Goal: Task Accomplishment & Management: Complete application form

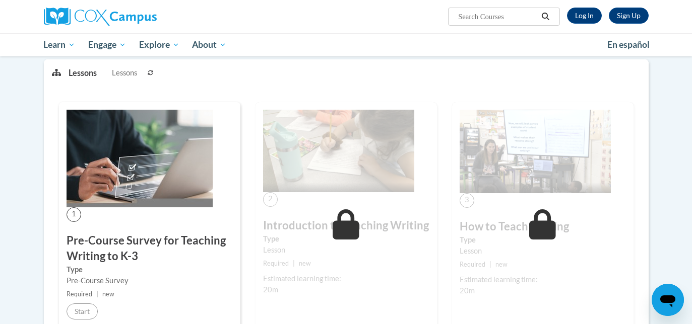
scroll to position [132, 0]
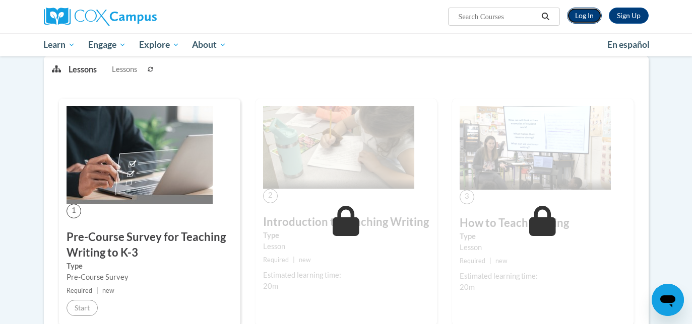
click at [590, 14] on link "Log In" at bounding box center [584, 16] width 35 height 16
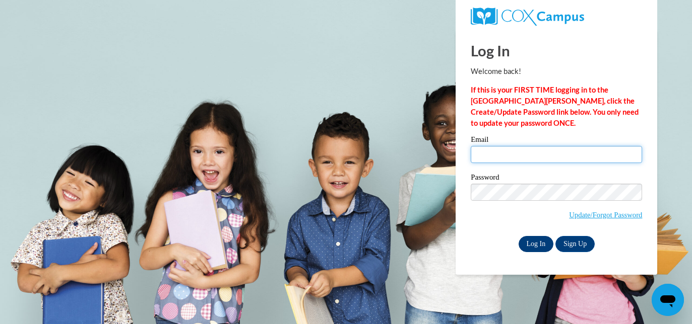
type input "cshimenetto@etudegroup.org"
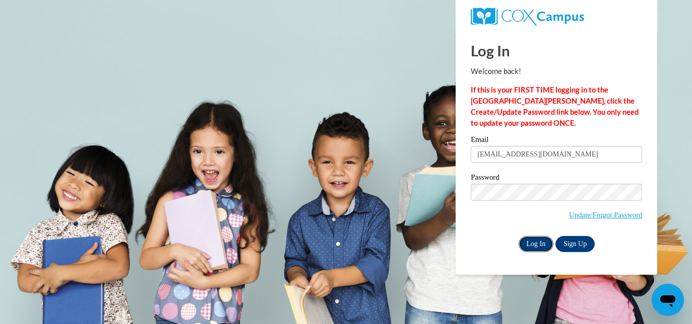
click at [529, 237] on input "Log In" at bounding box center [535, 244] width 35 height 16
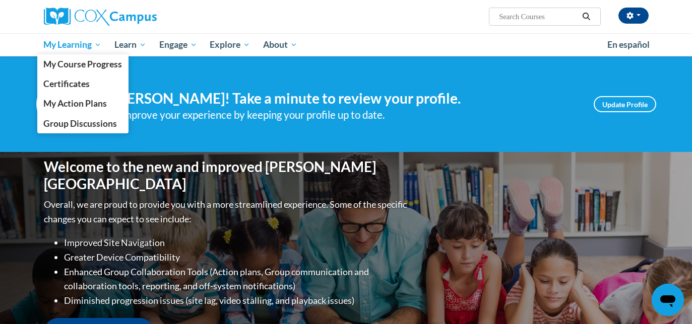
click at [87, 45] on span "My Learning" at bounding box center [72, 45] width 58 height 12
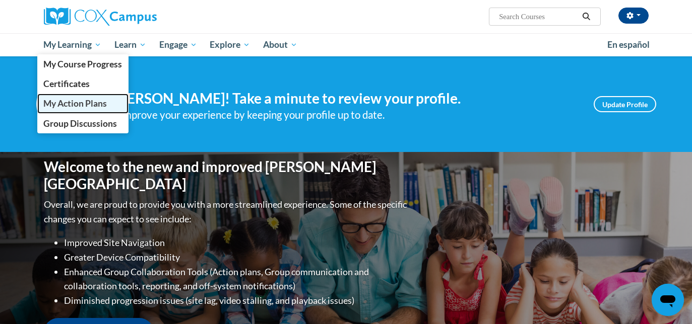
click at [80, 98] on span "My Action Plans" at bounding box center [74, 103] width 63 height 11
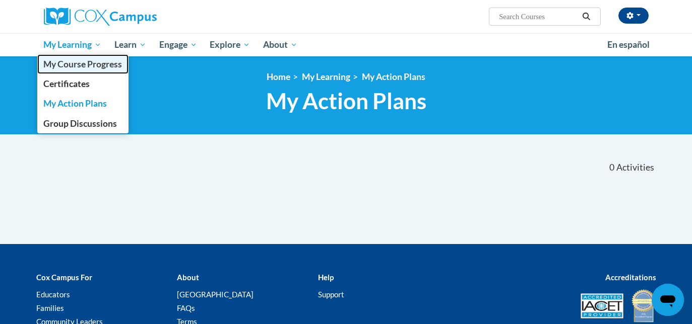
click at [73, 66] on span "My Course Progress" at bounding box center [82, 64] width 79 height 11
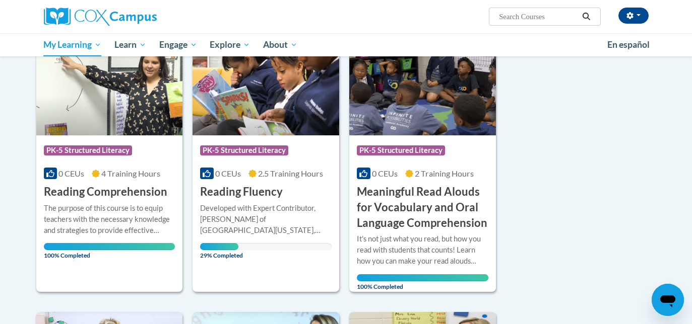
scroll to position [158, 0]
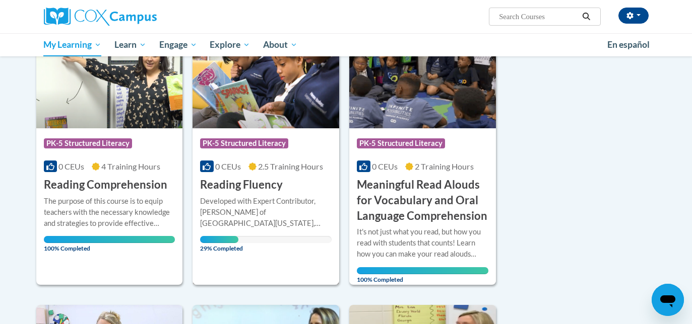
click at [255, 141] on span "PK-5 Structured Literacy" at bounding box center [244, 144] width 88 height 10
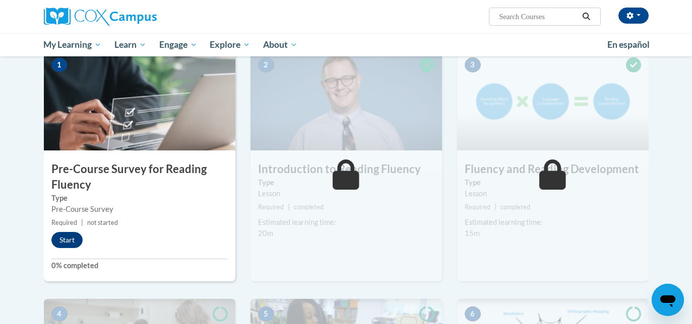
scroll to position [214, 0]
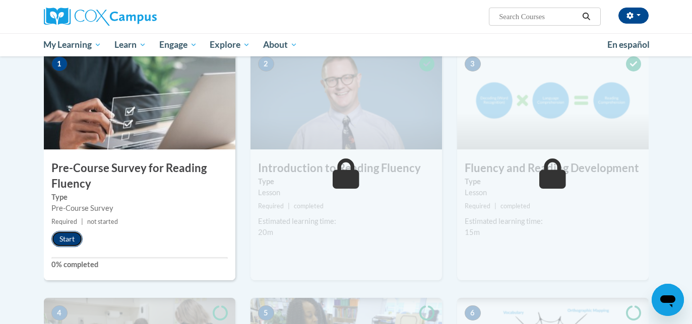
click at [72, 238] on button "Start" at bounding box center [66, 239] width 31 height 16
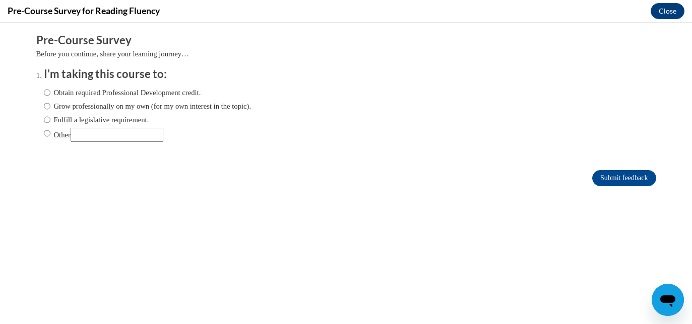
scroll to position [0, 0]
click at [48, 120] on input "Fulfill a legislative requirement." at bounding box center [47, 119] width 7 height 11
radio input "true"
click at [614, 179] on input "Submit feedback" at bounding box center [623, 178] width 63 height 16
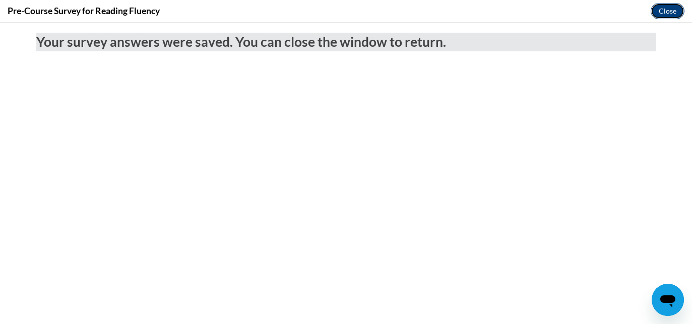
click at [670, 13] on button "Close" at bounding box center [667, 11] width 34 height 16
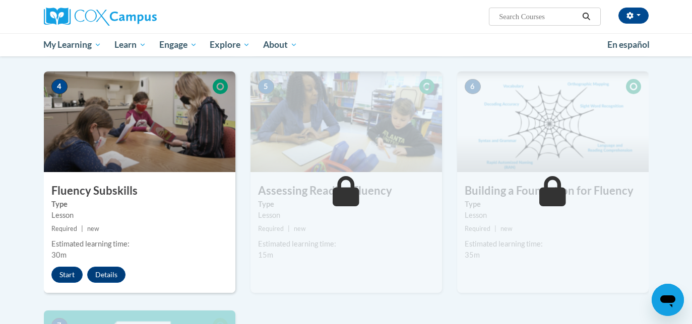
scroll to position [437, 0]
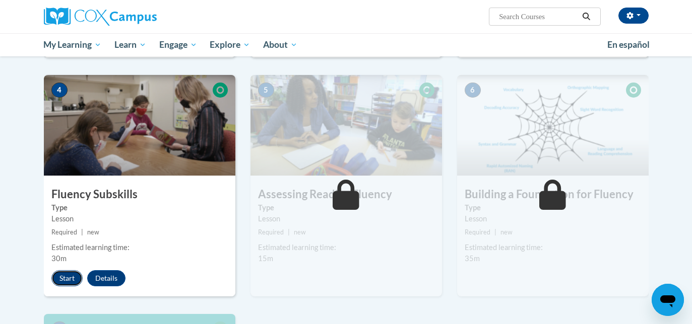
click at [74, 278] on button "Start" at bounding box center [66, 278] width 31 height 16
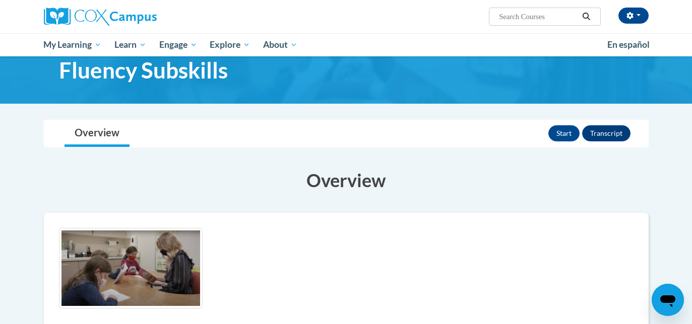
scroll to position [23, 0]
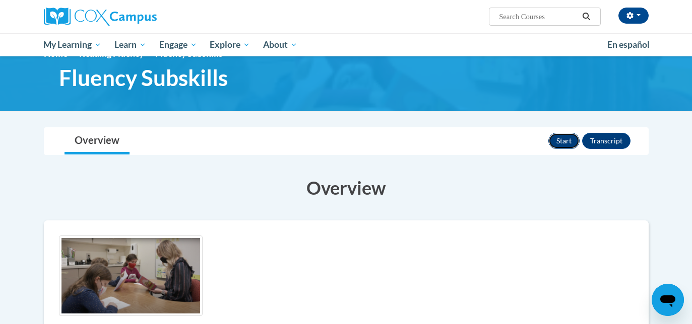
click at [571, 141] on button "Start" at bounding box center [563, 141] width 31 height 16
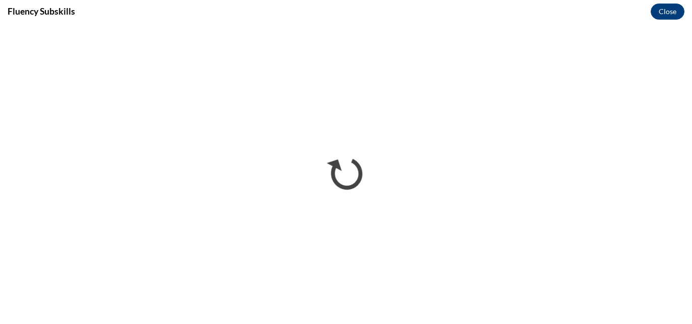
scroll to position [0, 0]
click at [667, 8] on button "Close" at bounding box center [667, 12] width 34 height 16
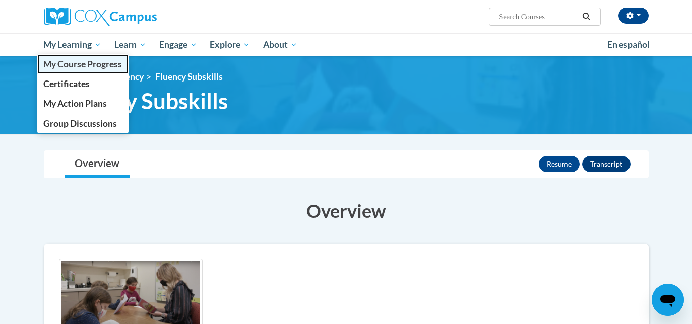
click at [98, 58] on link "My Course Progress" at bounding box center [83, 64] width 92 height 20
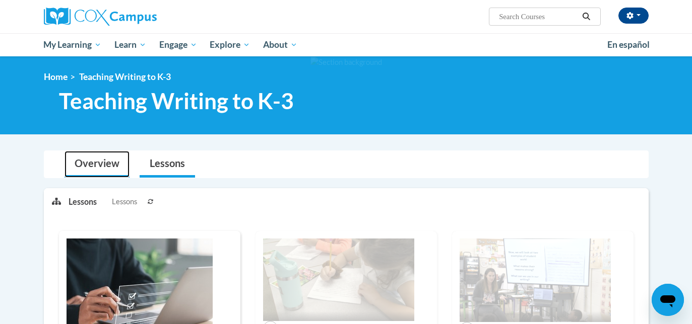
click at [101, 161] on link "Overview" at bounding box center [96, 164] width 65 height 27
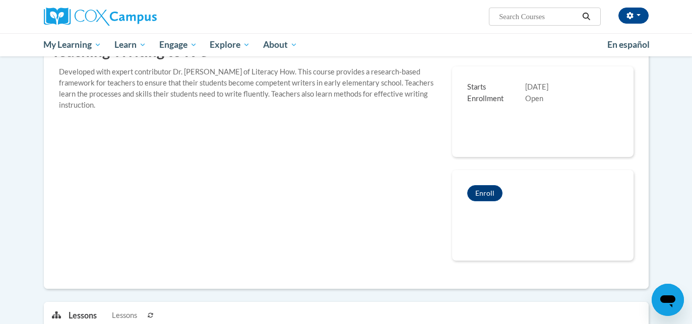
scroll to position [177, 0]
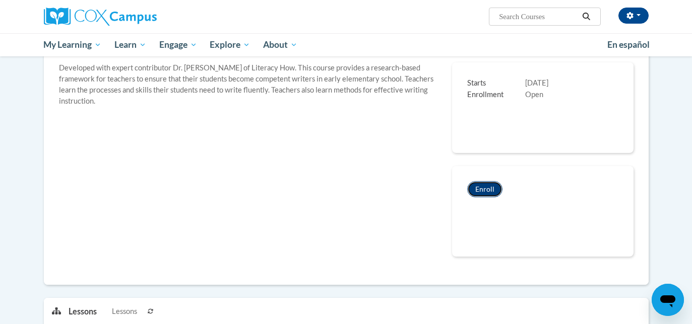
click at [491, 191] on button "Enroll" at bounding box center [484, 189] width 35 height 16
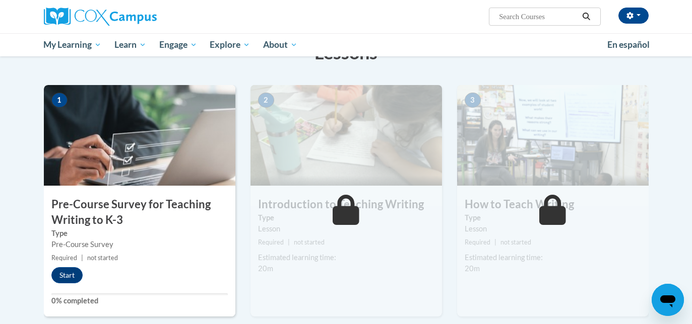
scroll to position [180, 0]
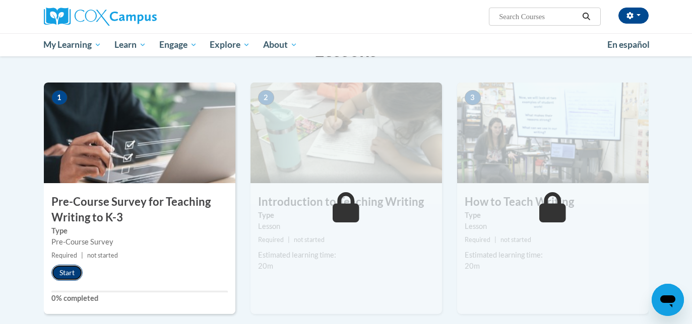
click at [75, 276] on button "Start" at bounding box center [66, 273] width 31 height 16
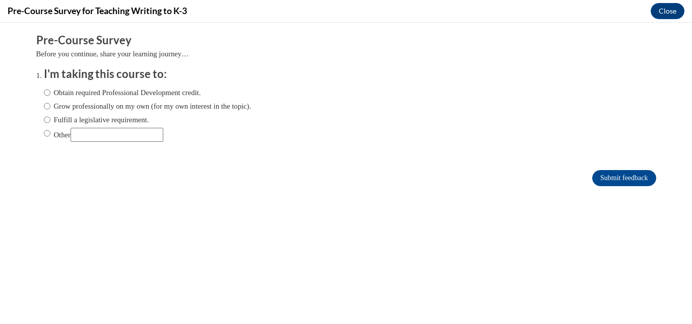
scroll to position [0, 0]
click at [49, 121] on input "Fulfill a legislative requirement." at bounding box center [47, 119] width 7 height 11
radio input "true"
click at [629, 175] on input "Submit feedback" at bounding box center [623, 178] width 63 height 16
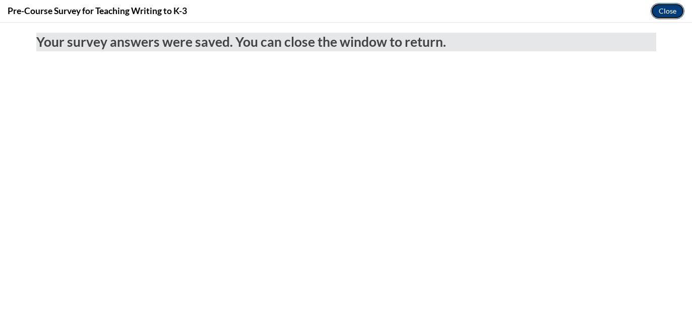
click at [677, 11] on button "Close" at bounding box center [667, 11] width 34 height 16
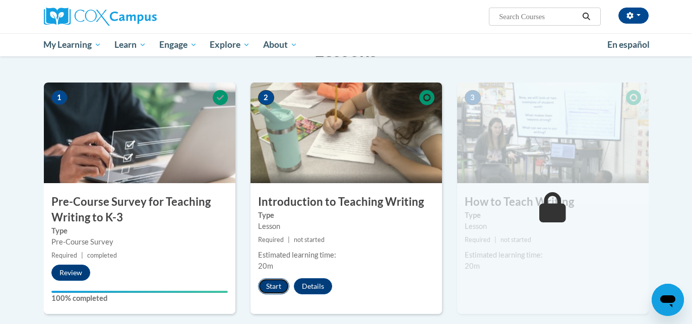
click at [279, 286] on button "Start" at bounding box center [273, 287] width 31 height 16
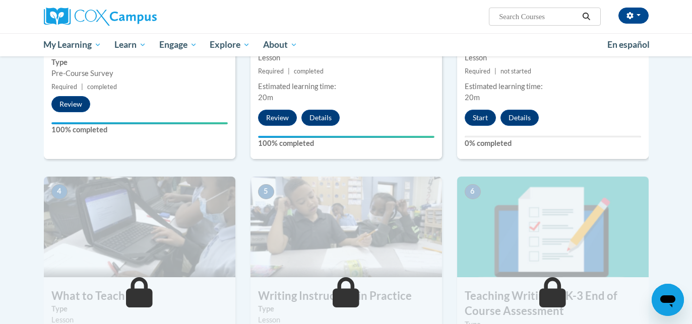
scroll to position [340, 0]
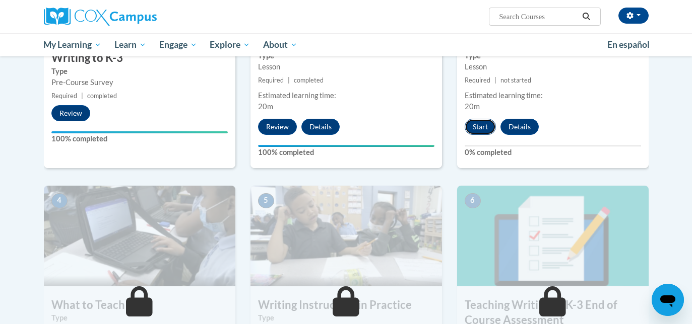
click at [483, 123] on button "Start" at bounding box center [479, 127] width 31 height 16
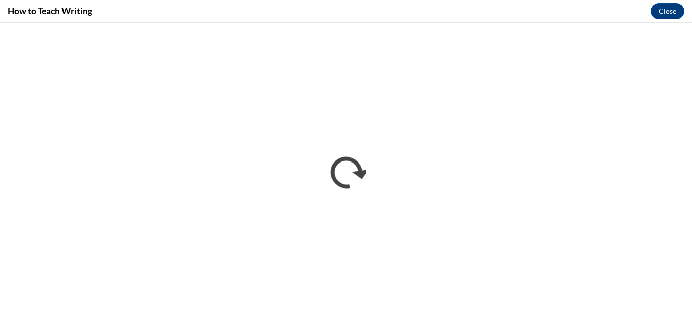
scroll to position [0, 0]
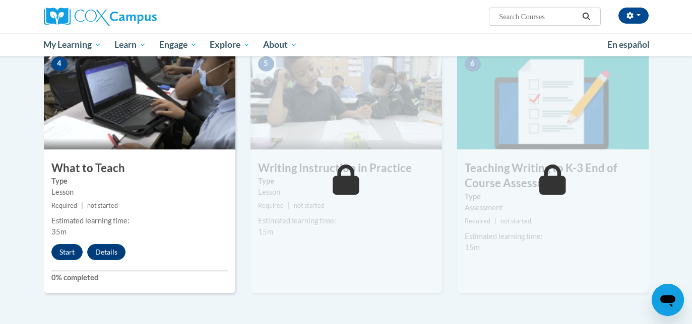
scroll to position [478, 0]
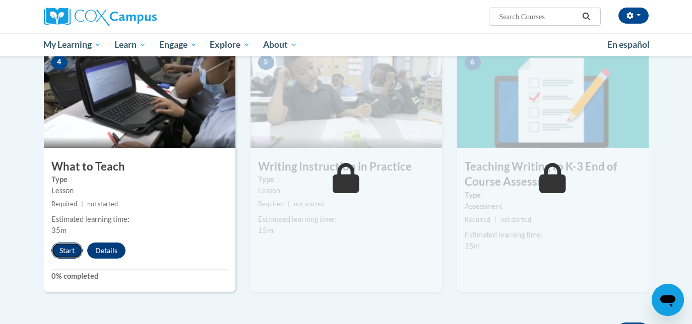
click at [75, 251] on button "Start" at bounding box center [66, 251] width 31 height 16
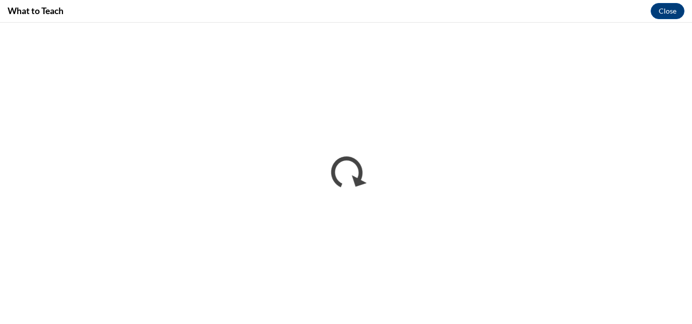
scroll to position [0, 0]
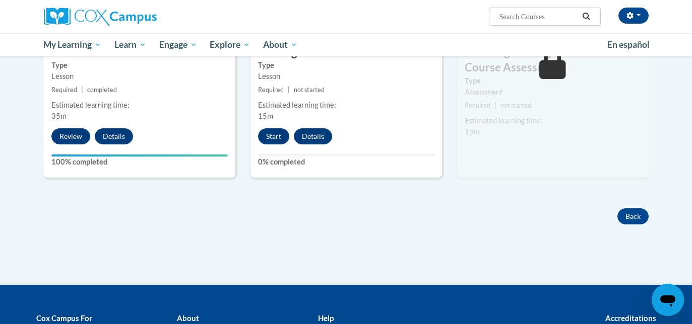
scroll to position [595, 0]
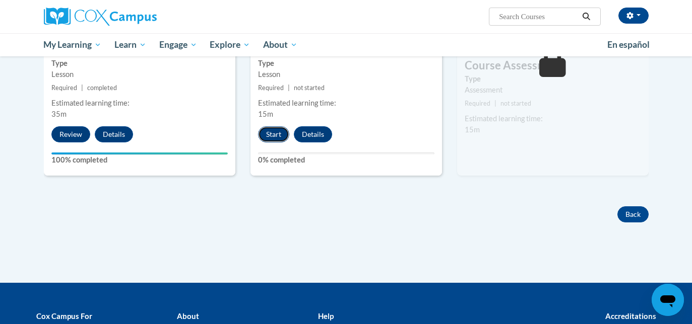
click at [282, 135] on button "Start" at bounding box center [273, 134] width 31 height 16
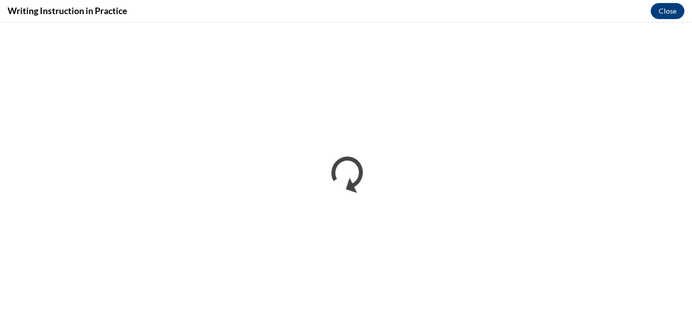
scroll to position [0, 0]
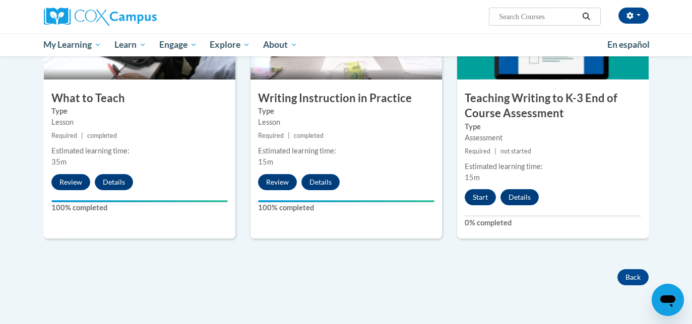
scroll to position [525, 0]
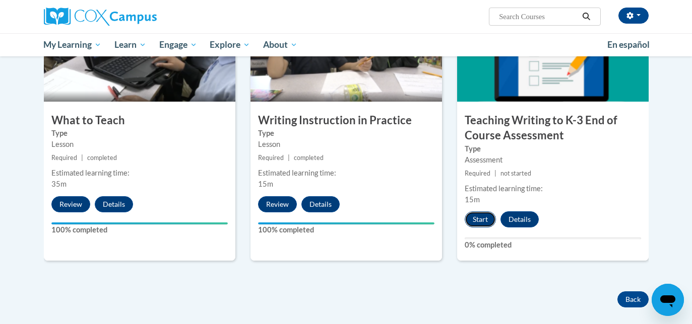
click at [480, 221] on button "Start" at bounding box center [479, 220] width 31 height 16
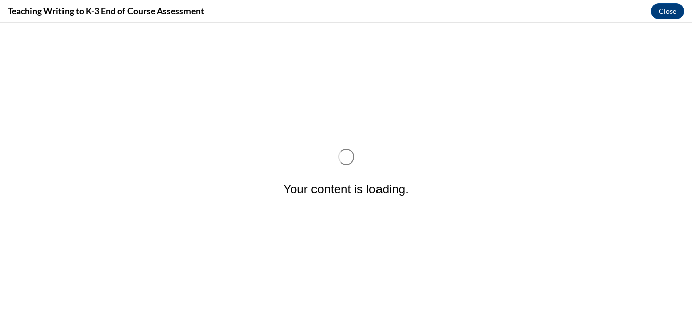
scroll to position [0, 0]
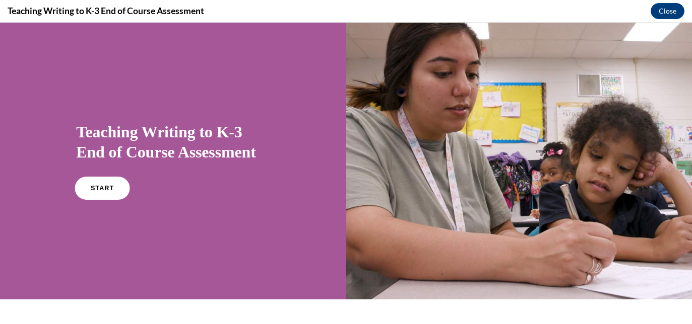
click at [116, 183] on link "START" at bounding box center [102, 188] width 55 height 23
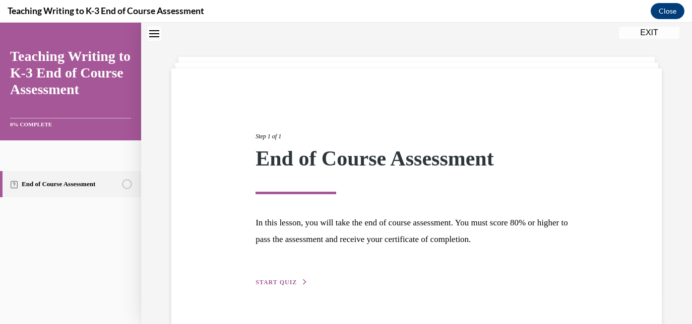
scroll to position [55, 0]
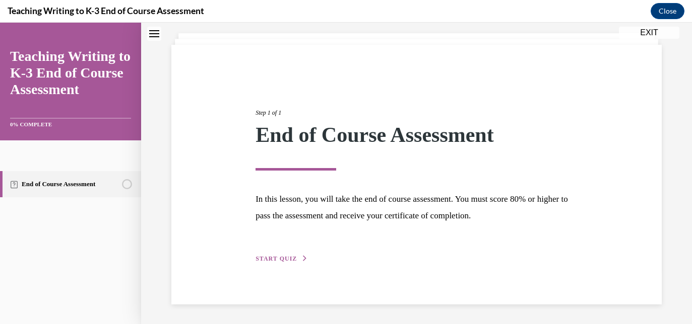
click at [277, 263] on div "Step 1 of 1 End of Course Assessment In this lesson, you will take the end of c…" at bounding box center [416, 174] width 337 height 179
click at [278, 258] on span "START QUIZ" at bounding box center [275, 258] width 41 height 7
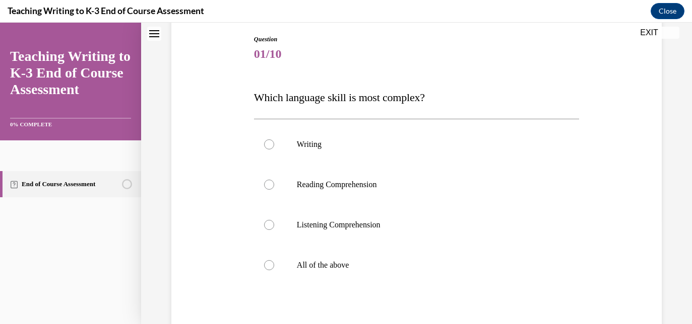
scroll to position [108, 0]
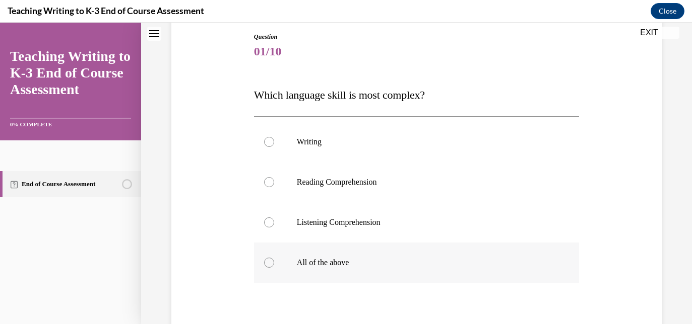
click at [269, 264] on div at bounding box center [269, 263] width 10 height 10
click at [269, 264] on input "All of the above" at bounding box center [269, 263] width 10 height 10
radio input "true"
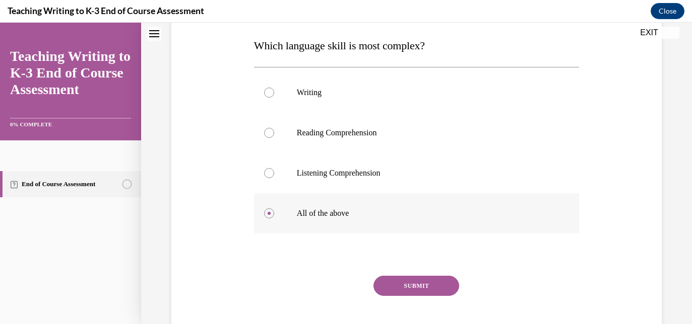
scroll to position [188, 0]
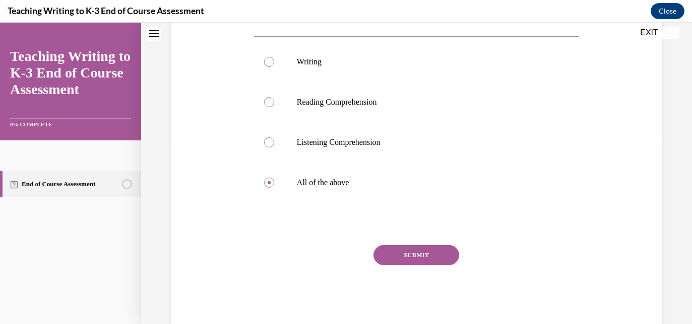
click at [402, 257] on button "SUBMIT" at bounding box center [416, 255] width 86 height 20
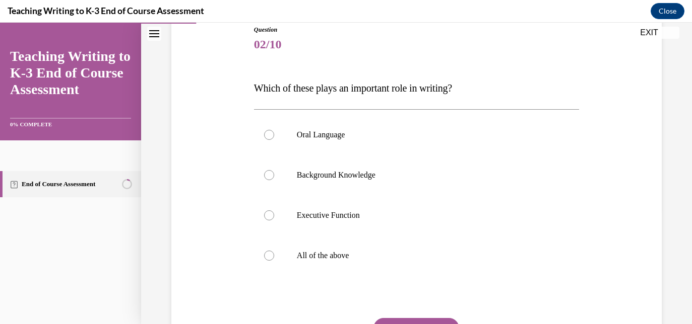
scroll to position [120, 0]
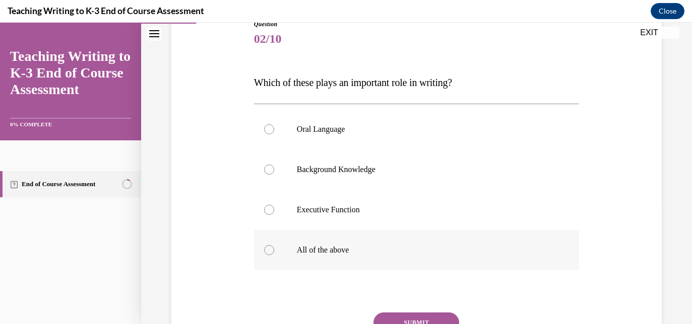
click at [270, 247] on div at bounding box center [269, 250] width 10 height 10
click at [270, 247] on input "All of the above" at bounding box center [269, 250] width 10 height 10
radio input "true"
click at [423, 317] on button "SUBMIT" at bounding box center [416, 323] width 86 height 20
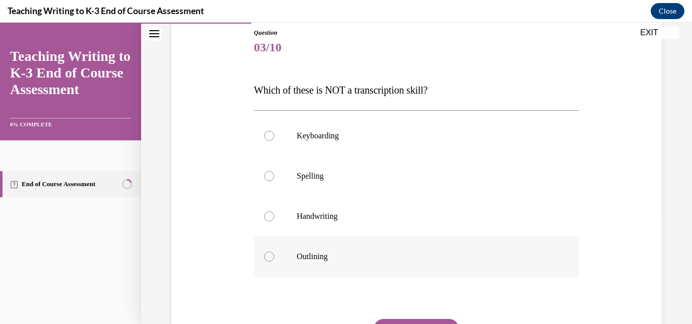
click at [272, 251] on label "Outlining" at bounding box center [416, 257] width 325 height 40
click at [272, 252] on input "Outlining" at bounding box center [269, 257] width 10 height 10
radio input "true"
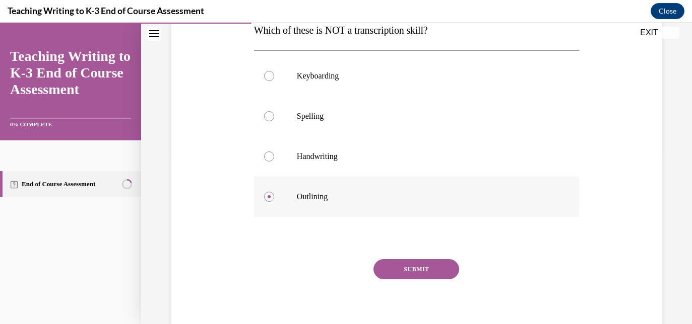
scroll to position [176, 0]
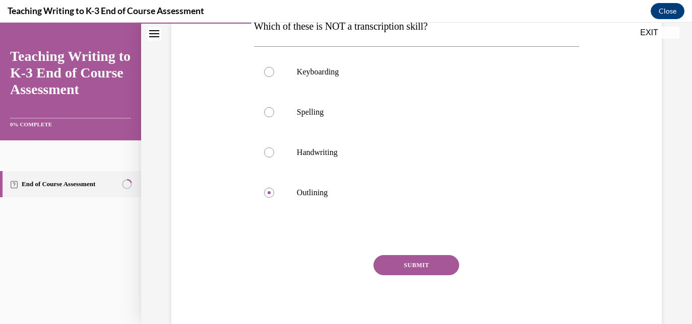
click at [437, 263] on button "SUBMIT" at bounding box center [416, 265] width 86 height 20
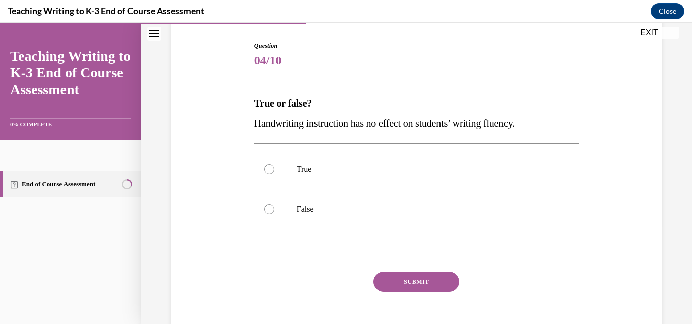
scroll to position [98, 0]
click at [269, 211] on div at bounding box center [269, 210] width 10 height 10
click at [269, 211] on input "False" at bounding box center [269, 210] width 10 height 10
radio input "true"
click at [404, 277] on button "SUBMIT" at bounding box center [416, 282] width 86 height 20
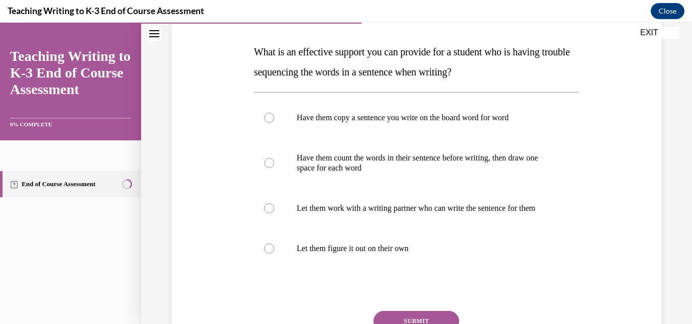
scroll to position [154, 0]
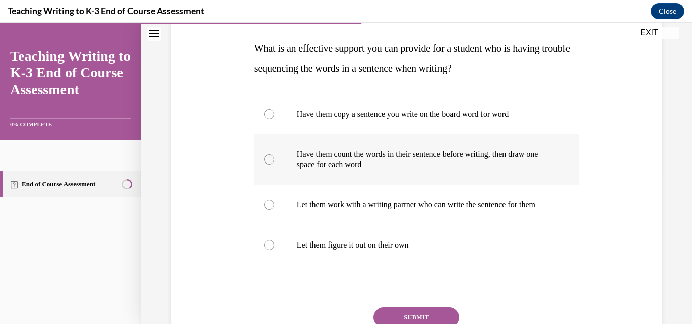
click at [270, 158] on div at bounding box center [269, 160] width 10 height 10
click at [270, 158] on input "Have them count the words in their sentence before writing, then draw one space…" at bounding box center [269, 160] width 10 height 10
radio input "true"
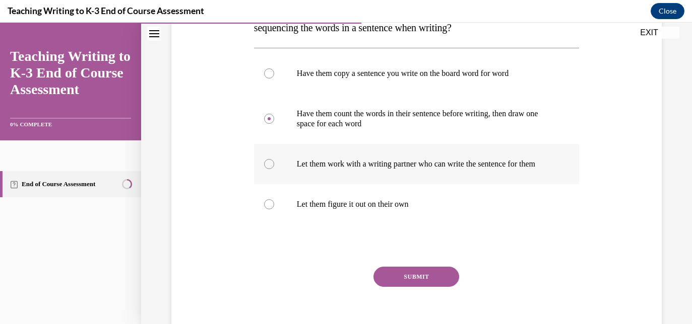
scroll to position [225, 0]
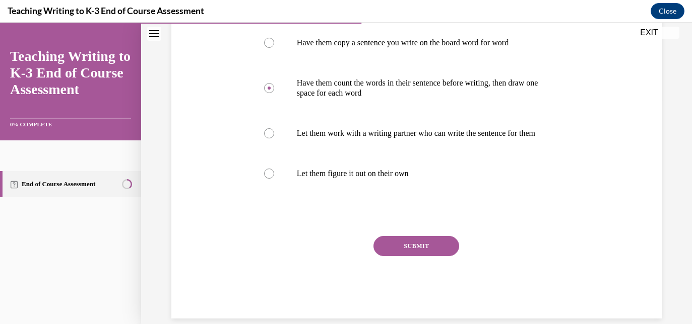
click at [431, 256] on button "SUBMIT" at bounding box center [416, 246] width 86 height 20
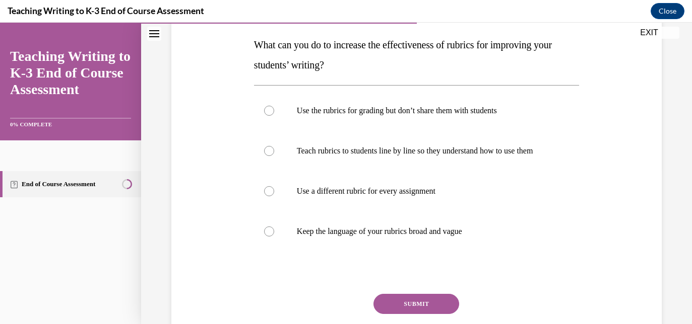
scroll to position [154, 0]
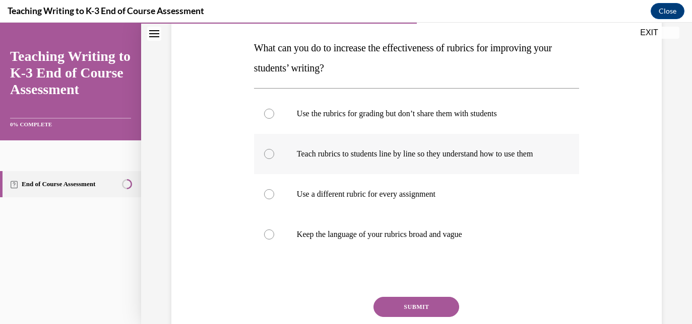
click at [270, 158] on div at bounding box center [269, 154] width 10 height 10
click at [270, 158] on input "Teach rubrics to students line by line so they understand how to use them" at bounding box center [269, 154] width 10 height 10
radio input "true"
click at [417, 316] on button "SUBMIT" at bounding box center [416, 307] width 86 height 20
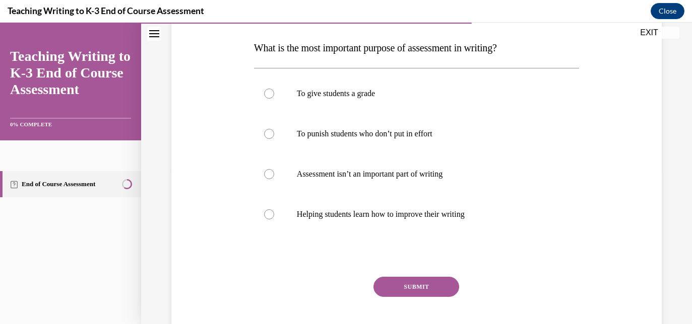
scroll to position [155, 0]
click at [268, 210] on div at bounding box center [269, 214] width 10 height 10
click at [268, 210] on input "Helping students learn how to improve their writing" at bounding box center [269, 214] width 10 height 10
radio input "true"
click at [396, 285] on button "SUBMIT" at bounding box center [416, 287] width 86 height 20
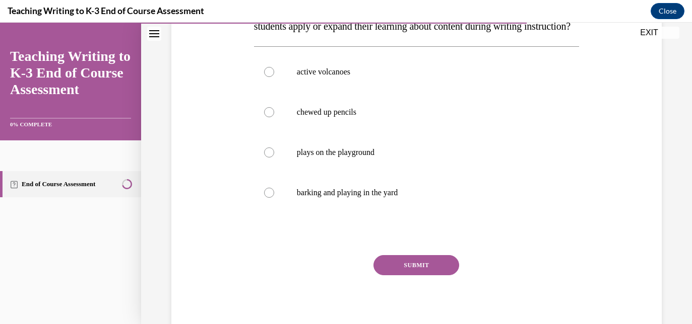
scroll to position [196, 0]
click at [273, 77] on div at bounding box center [269, 71] width 10 height 10
click at [273, 77] on input "active volcanoes" at bounding box center [269, 71] width 10 height 10
radio input "true"
click at [415, 275] on button "SUBMIT" at bounding box center [416, 265] width 86 height 20
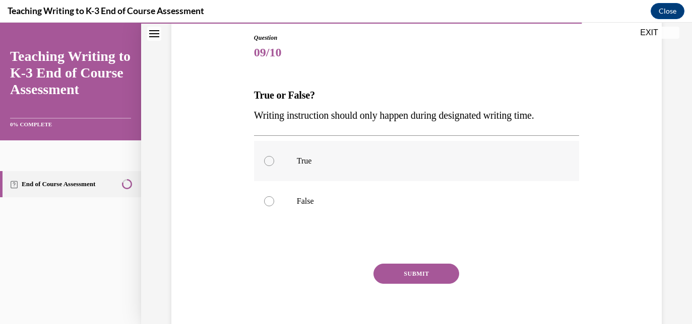
scroll to position [113, 0]
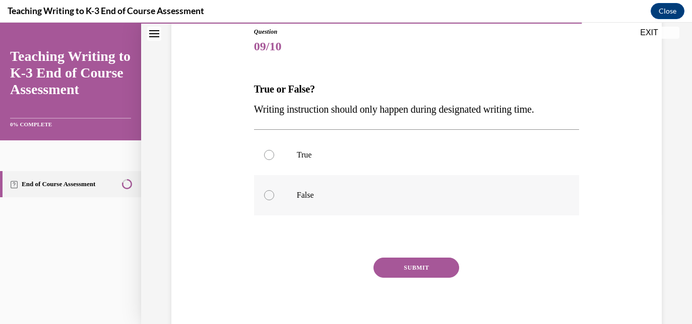
click at [272, 195] on div at bounding box center [269, 195] width 10 height 10
click at [272, 195] on input "False" at bounding box center [269, 195] width 10 height 10
radio input "true"
click at [416, 265] on button "SUBMIT" at bounding box center [416, 268] width 86 height 20
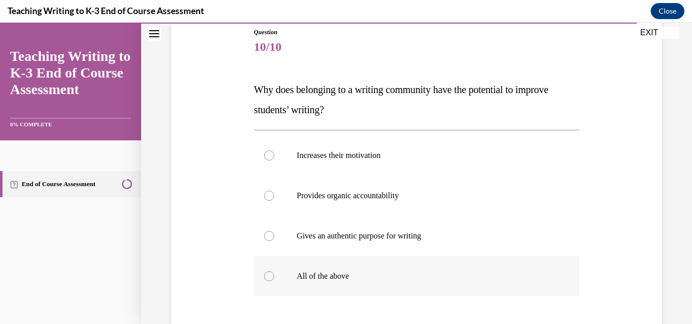
click at [269, 275] on div at bounding box center [269, 276] width 10 height 10
click at [269, 275] on input "All of the above" at bounding box center [269, 276] width 10 height 10
radio input "true"
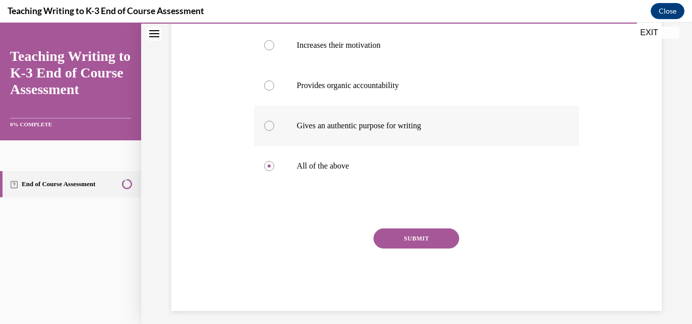
scroll to position [228, 0]
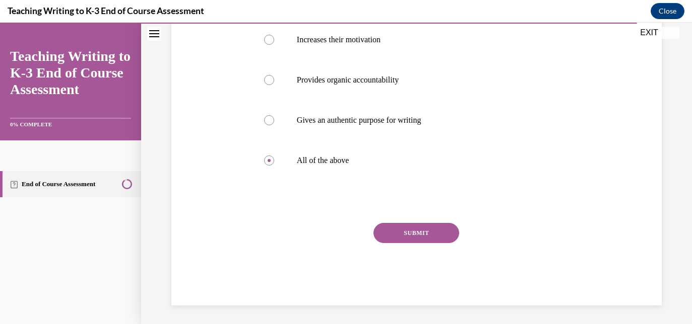
click at [430, 236] on button "SUBMIT" at bounding box center [416, 233] width 86 height 20
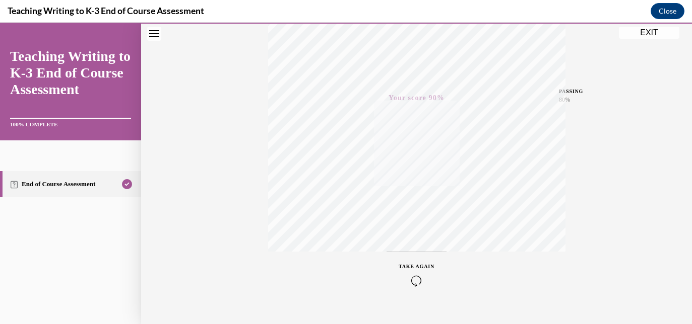
scroll to position [215, 0]
click at [663, 8] on button "Close" at bounding box center [667, 11] width 34 height 16
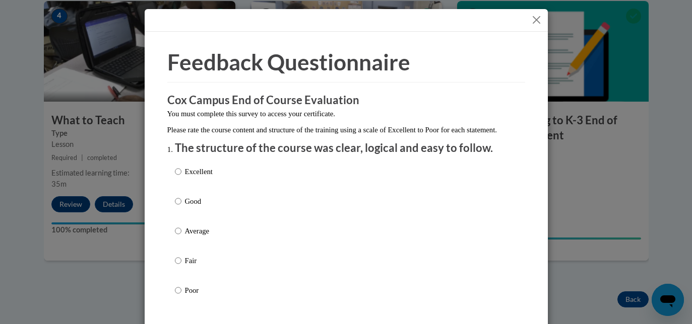
click at [533, 20] on button "Close" at bounding box center [536, 20] width 13 height 13
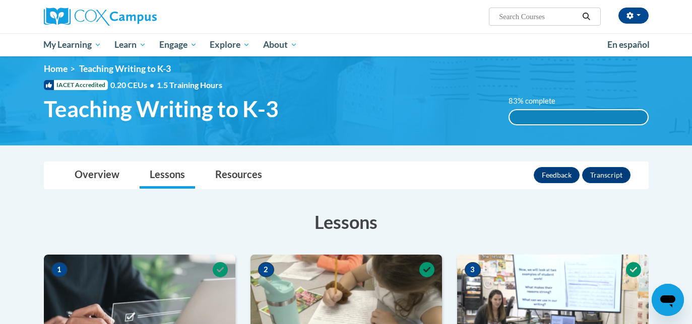
scroll to position [0, 0]
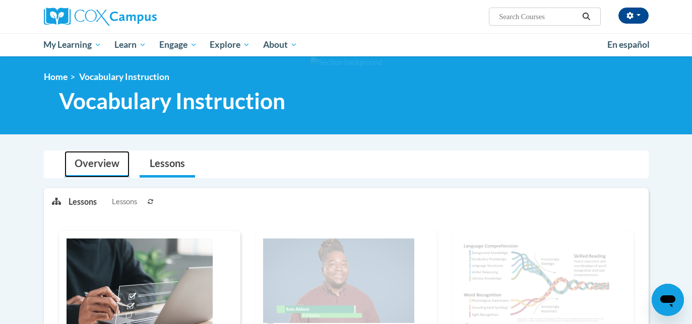
click at [103, 165] on link "Overview" at bounding box center [96, 164] width 65 height 27
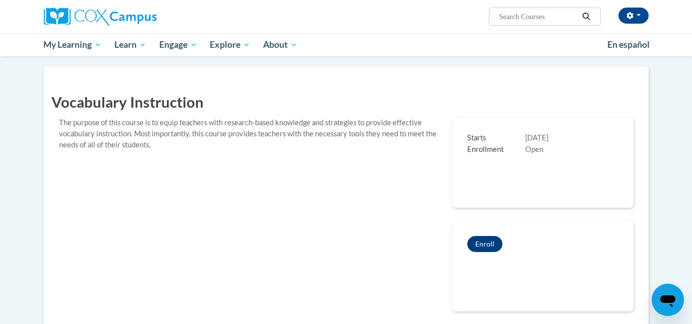
scroll to position [138, 0]
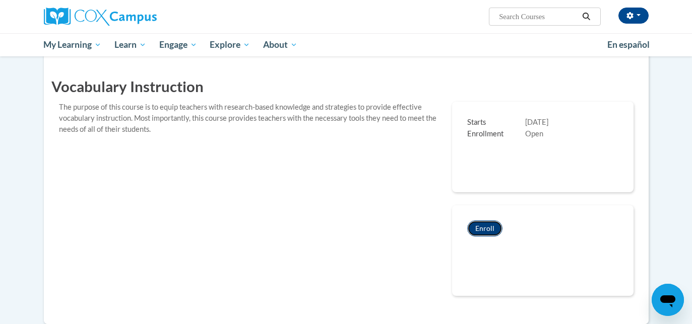
click at [488, 227] on button "Enroll" at bounding box center [484, 229] width 35 height 16
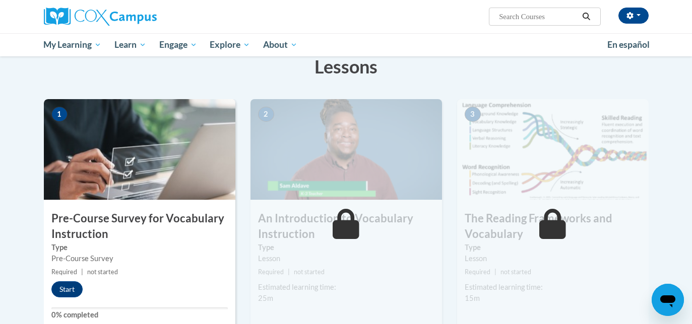
scroll to position [173, 0]
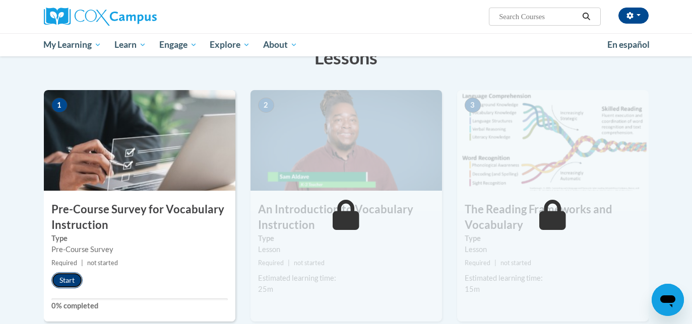
click at [73, 284] on button "Start" at bounding box center [66, 280] width 31 height 16
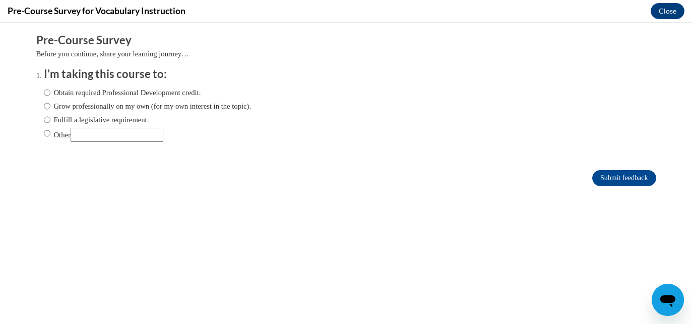
scroll to position [0, 0]
click at [47, 120] on input "Fulfill a legislative requirement." at bounding box center [47, 119] width 7 height 11
radio input "true"
click at [634, 174] on input "Submit feedback" at bounding box center [623, 178] width 63 height 16
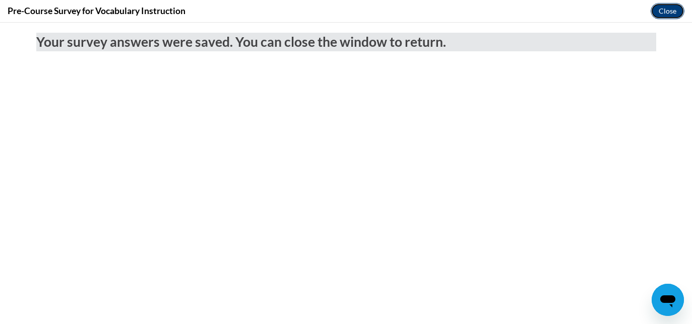
click at [666, 13] on button "Close" at bounding box center [667, 11] width 34 height 16
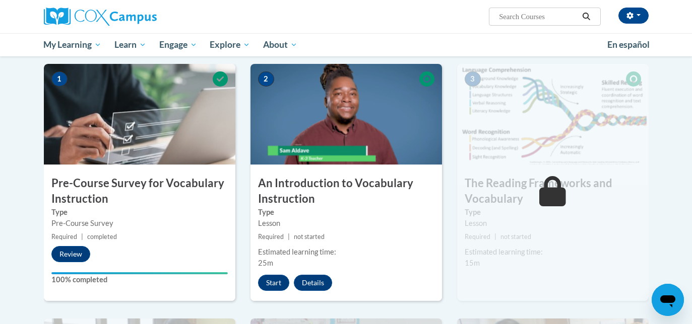
scroll to position [197, 0]
